Goal: Information Seeking & Learning: Find specific page/section

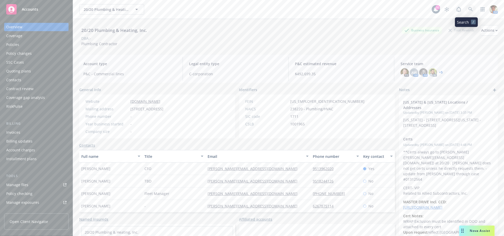
click at [468, 10] on icon at bounding box center [470, 9] width 5 height 5
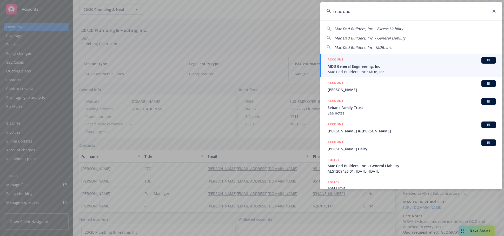
type input "mac dad"
click at [351, 68] on span "MDB General Engineering, Inc" at bounding box center [411, 66] width 168 height 5
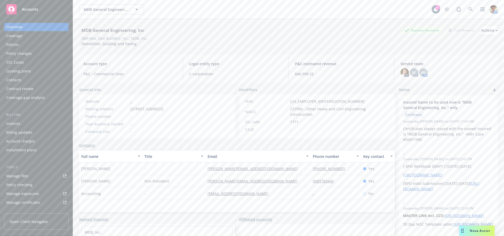
click at [17, 45] on div "Policies" at bounding box center [12, 45] width 13 height 8
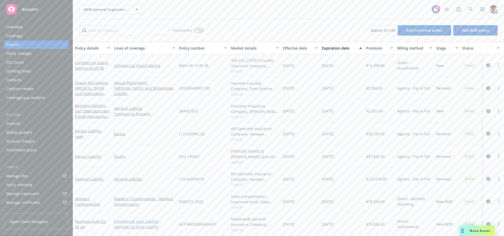
scroll to position [4, 0]
click at [466, 11] on link at bounding box center [470, 9] width 10 height 10
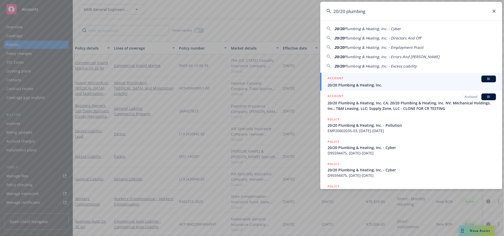
type input "20/20 plumbing"
click at [324, 79] on link "ACCOUNT BI 20/20 Plumbing & Heating, Inc." at bounding box center [411, 82] width 182 height 18
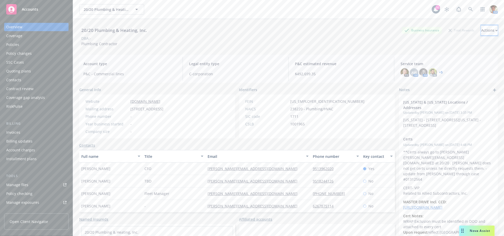
click at [481, 31] on div "Actions" at bounding box center [489, 30] width 17 height 10
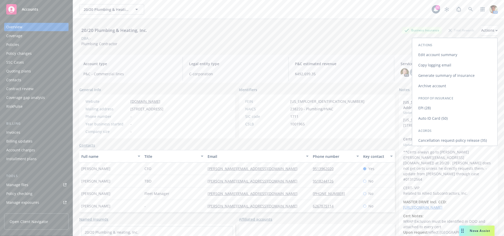
click at [439, 64] on link "Copy logging email" at bounding box center [454, 65] width 85 height 10
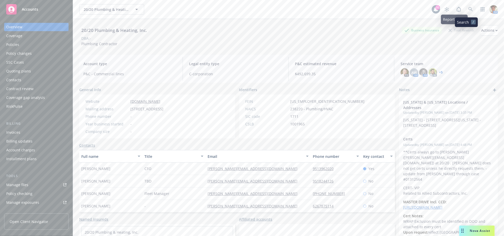
click at [468, 11] on icon at bounding box center [470, 9] width 5 height 5
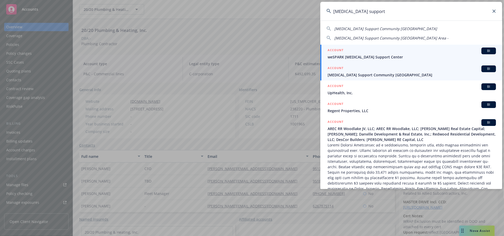
type input "[MEDICAL_DATA] support"
click at [352, 73] on span "[MEDICAL_DATA] Support Community [GEOGRAPHIC_DATA]" at bounding box center [411, 74] width 168 height 5
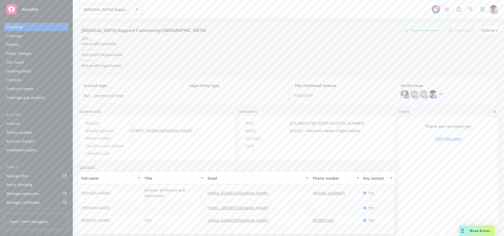
click at [35, 126] on div "Invoices" at bounding box center [36, 123] width 60 height 8
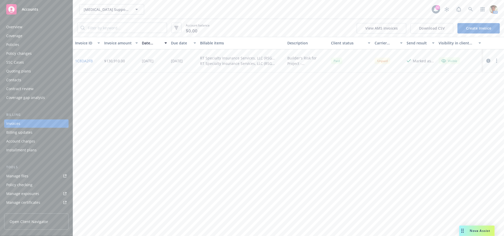
click at [89, 60] on link "1C8DA2FB" at bounding box center [84, 60] width 18 height 5
click at [497, 62] on icon "button" at bounding box center [496, 61] width 1 height 4
drag, startPoint x: 455, startPoint y: 134, endPoint x: 440, endPoint y: 130, distance: 15.6
click at [455, 134] on link "Copy logging email" at bounding box center [466, 134] width 66 height 10
